Goal: Find specific page/section: Find specific page/section

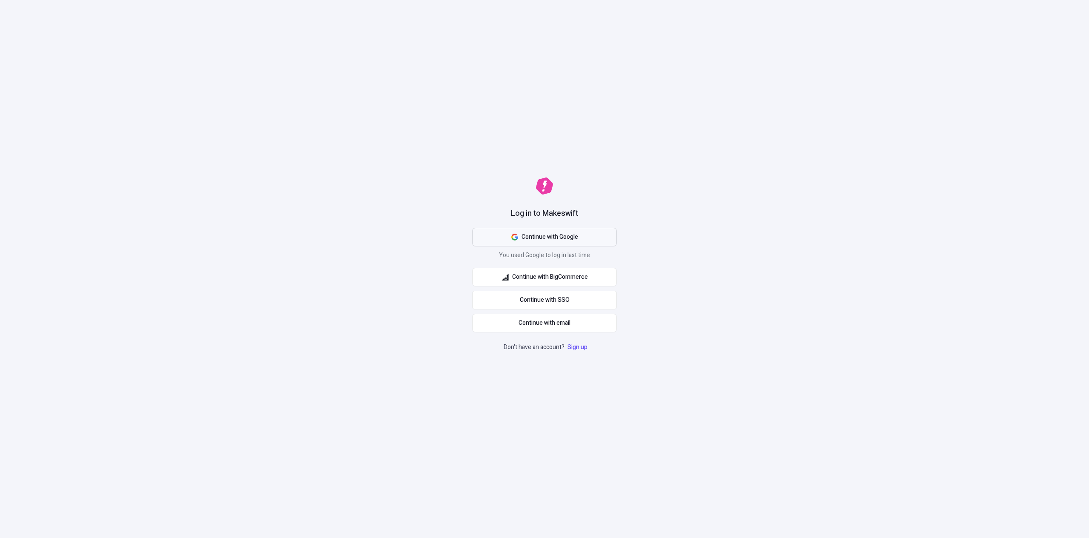
click at [581, 238] on button "Continue with Google" at bounding box center [544, 237] width 145 height 19
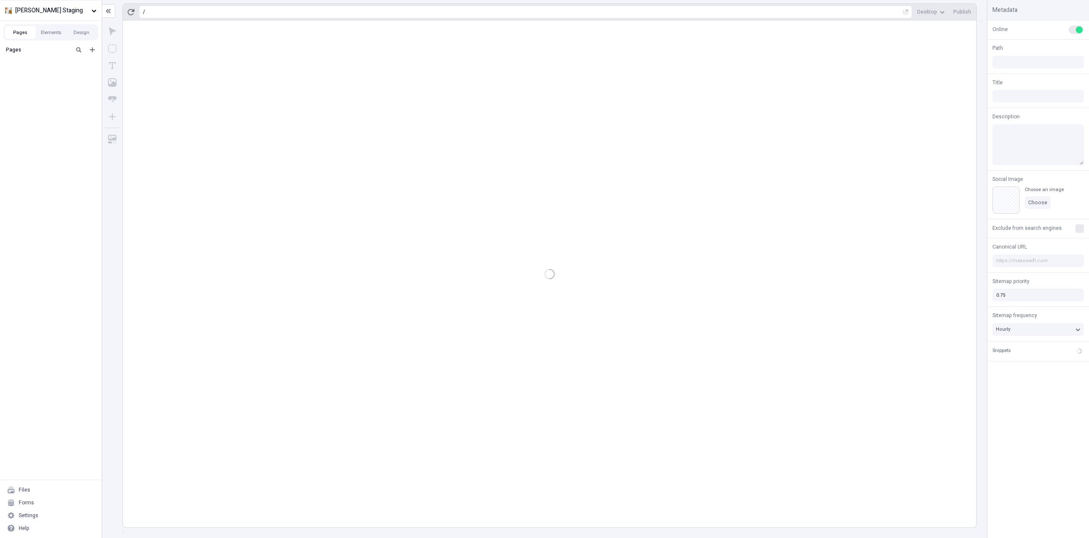
type input "[PERSON_NAME]"
type input "/page-3"
